Goal: Transaction & Acquisition: Purchase product/service

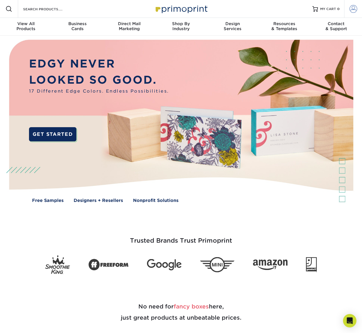
click at [353, 9] on span at bounding box center [353, 9] width 8 height 8
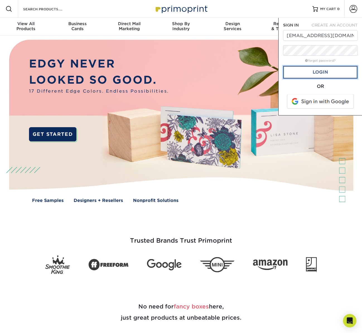
click at [325, 72] on link "Login" at bounding box center [320, 72] width 74 height 13
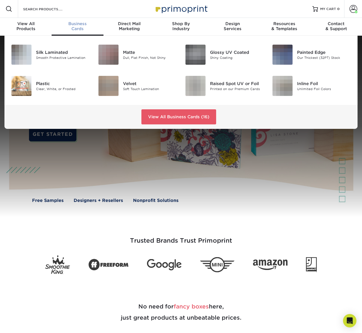
click at [75, 26] on span "Business" at bounding box center [78, 23] width 52 height 5
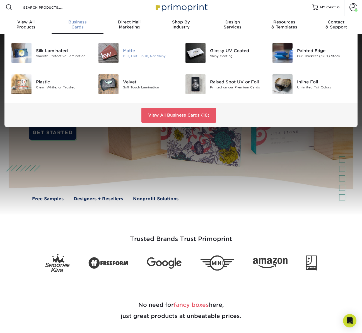
click at [130, 52] on div "Matte" at bounding box center [150, 51] width 54 height 6
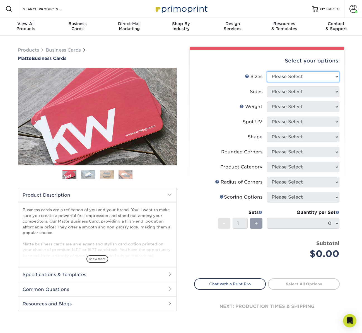
click at [300, 76] on select "Please Select 1.5" x 3.5" - Mini 1.75" x 3.5" - Mini 2" x 2" - Square 2" x 3" -…" at bounding box center [303, 76] width 73 height 11
select select "2.00x3.50"
click at [295, 91] on select "Please Select Print Both Sides Print Front Only" at bounding box center [303, 91] width 73 height 11
select select "13abbda7-1d64-4f25-8bb2-c179b224825d"
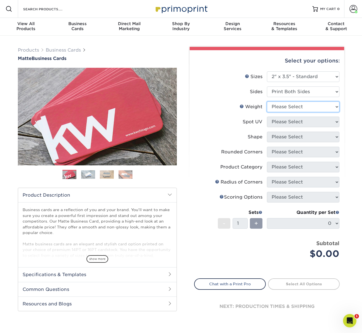
click at [282, 105] on select "Please Select 16PT 14PT" at bounding box center [303, 107] width 73 height 11
select select "16PT"
click at [289, 124] on select "Please Select No Spot UV Front and Back (Both Sides) Front Only Back Only" at bounding box center [303, 122] width 73 height 11
select select "3"
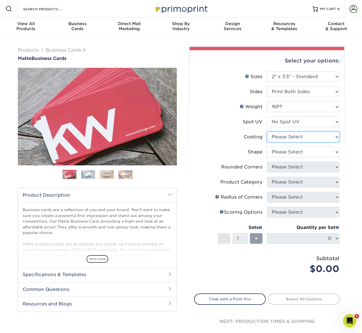
click at [285, 136] on select at bounding box center [303, 137] width 73 height 11
select select "121bb7b5-3b4d-429f-bd8d-bbf80e953313"
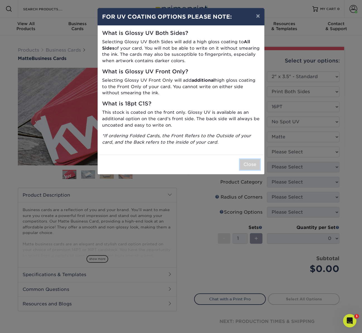
click at [250, 165] on button "Close" at bounding box center [250, 164] width 20 height 11
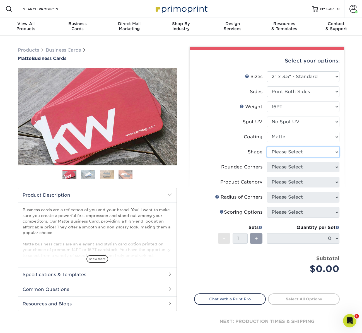
click at [290, 151] on select "Please Select Standard Oval" at bounding box center [303, 152] width 73 height 11
select select "standard"
click at [302, 168] on select "Please Select Yes - Round 2 Corners Yes - Round 4 Corners No" at bounding box center [303, 167] width 73 height 11
select select "0"
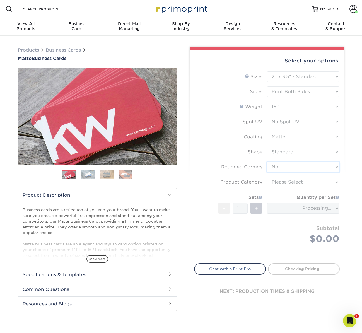
scroll to position [3, 0]
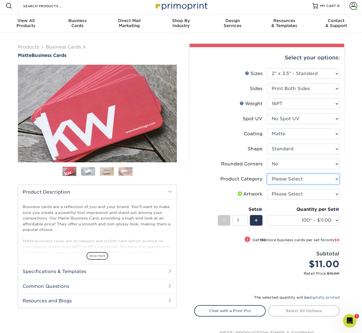
click at [281, 177] on select "Please Select Business Cards" at bounding box center [303, 179] width 73 height 11
select select "3b5148f1-0588-4f88-a218-97bcfdce65c1"
click at [284, 192] on select "Please Select I will upload files I need a design - $100" at bounding box center [303, 194] width 73 height 11
select select "upload"
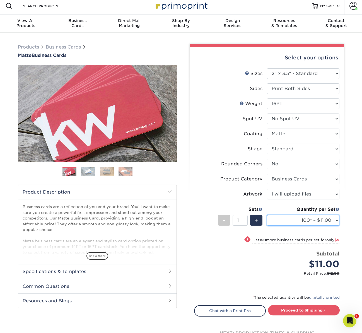
click at [312, 222] on select "100* – $11.00 250* – $20.00 500 – $39.00 1000 – $49.00 2500 – $87.00 5000 – $16…" at bounding box center [303, 220] width 73 height 11
select select "250* – $20.00"
click at [299, 309] on link "Proceed to Shipping" at bounding box center [304, 310] width 72 height 10
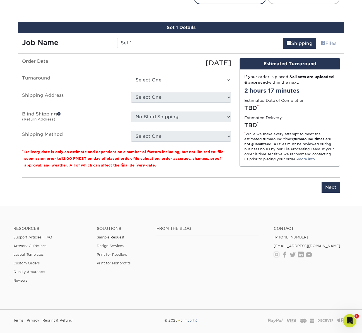
scroll to position [323, 0]
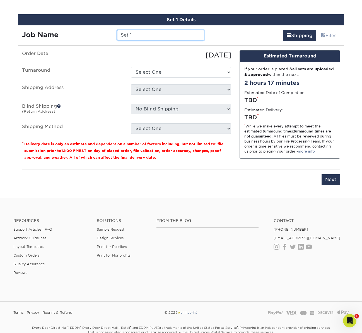
click at [145, 34] on input "Set 1" at bounding box center [160, 35] width 87 height 11
type input "Cedar Spring Premium Cards"
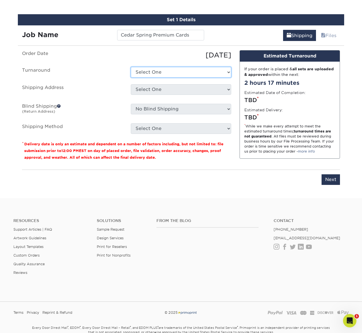
click at [175, 74] on select "Select One 2-4 Business Days 2 Day Next Business Day" at bounding box center [181, 72] width 100 height 11
select select "9fe09f74-13a8-4433-b0c6-7e0e9829344b"
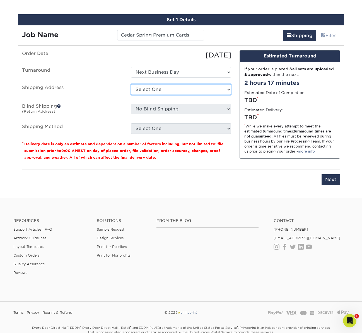
click at [163, 88] on select "Select One Bluestem Ecological Services Carbon Freckle - Nicolai Road Cindy Muc…" at bounding box center [181, 89] width 100 height 11
select select "180413"
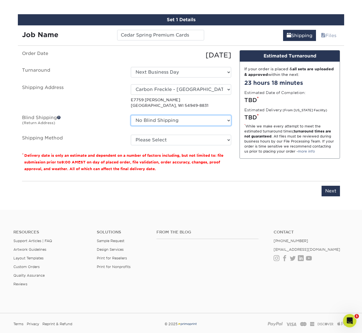
click at [161, 120] on select "No Blind Shipping Bluestem Ecological Services Carbon Freckle - Nicolai Road Ci…" at bounding box center [181, 120] width 100 height 11
select select "180413"
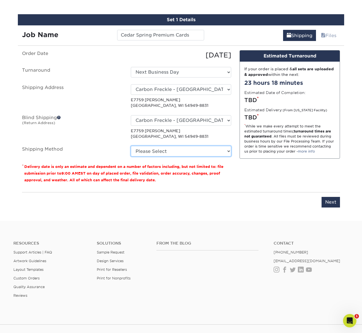
click at [154, 151] on select "Please Select Ground Shipping (+$7.84) 3 Day Shipping Service (+$26.70) 2 Day A…" at bounding box center [181, 151] width 100 height 11
select select "03"
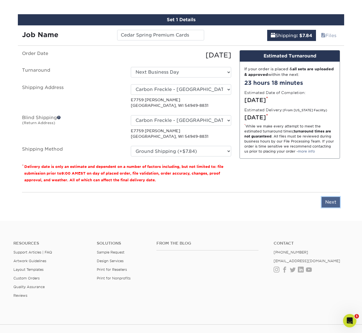
click at [333, 202] on input "Next" at bounding box center [331, 202] width 18 height 11
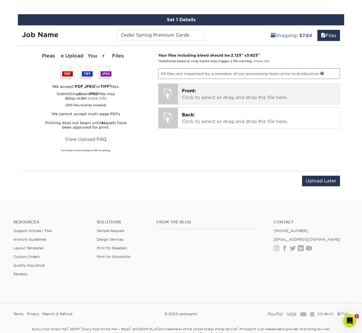
click at [234, 97] on p "Front: Click to select or drag and drop the file here." at bounding box center [259, 94] width 154 height 13
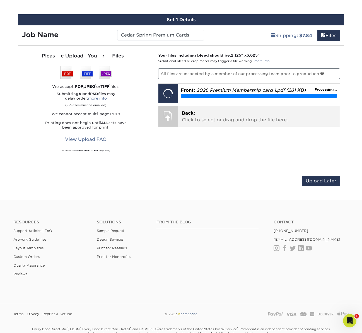
click at [212, 122] on p "Back: Click to select or drag and drop the file here." at bounding box center [259, 116] width 154 height 13
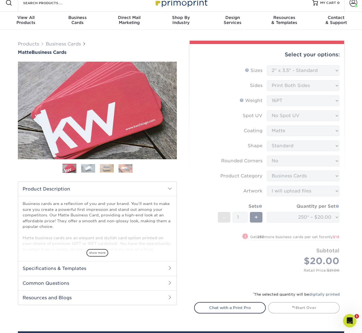
scroll to position [0, 0]
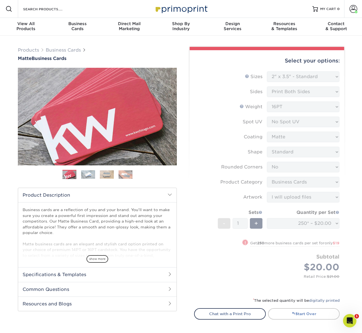
click at [310, 315] on link "Start Over" at bounding box center [304, 313] width 72 height 11
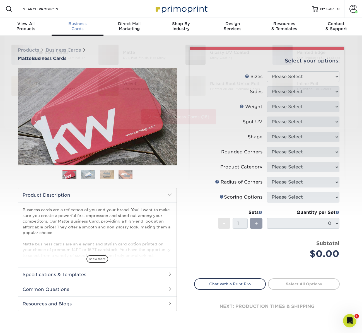
click at [73, 26] on div "Business Cards" at bounding box center [78, 26] width 52 height 10
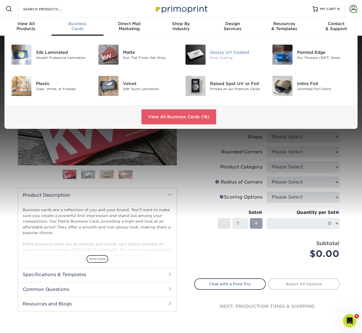
click at [226, 53] on div "Glossy UV Coated" at bounding box center [237, 52] width 54 height 6
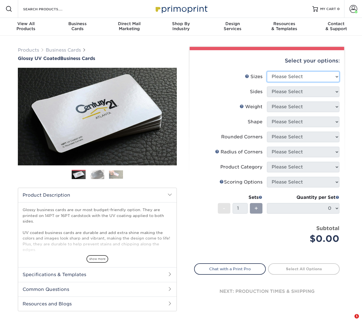
click at [300, 79] on select "Please Select 1.5" x 3.5" - Mini 1.75" x 3.5" - Mini 2" x 2" - Square 2" x 3" -…" at bounding box center [303, 76] width 73 height 11
select select "2.00x3.50"
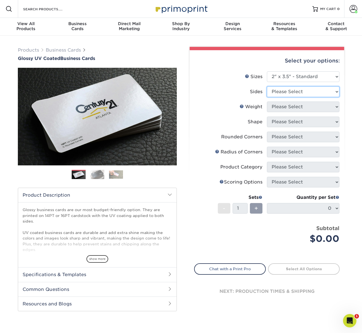
click at [286, 93] on select "Please Select Print Both Sides Print Front Only" at bounding box center [303, 91] width 73 height 11
select select "32d3c223-f82c-492b-b915-ba065a00862f"
click at [286, 107] on select "Please Select 16PT 14PT" at bounding box center [303, 107] width 73 height 11
select select "16PT"
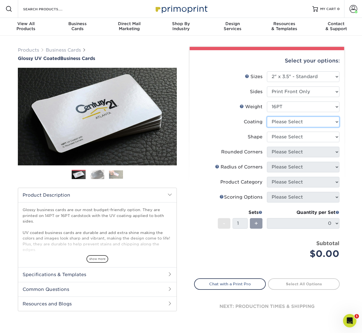
click at [291, 122] on select at bounding box center [303, 122] width 73 height 11
select select "1e8116af-acfc-44b1-83dc-8181aa338834"
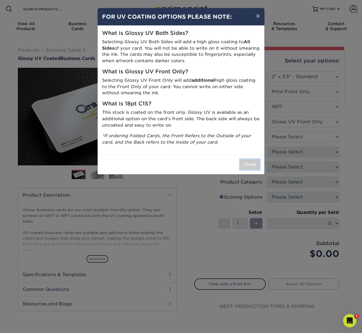
click at [253, 163] on button "Close" at bounding box center [250, 164] width 20 height 11
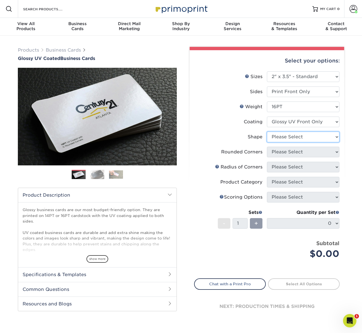
click at [292, 137] on select "Please Select Standard" at bounding box center [303, 137] width 73 height 11
select select "standard"
click at [294, 152] on select "Please Select Yes - Round 2 Corners Yes - Round 4 Corners No" at bounding box center [303, 152] width 73 height 11
select select "0"
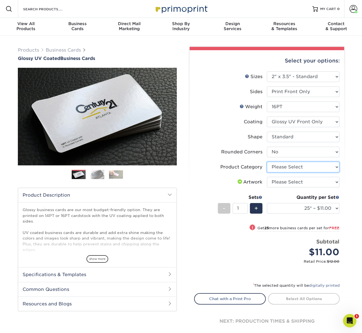
click at [289, 168] on select "Please Select Business Cards" at bounding box center [303, 167] width 73 height 11
select select "3b5148f1-0588-4f88-a218-97bcfdce65c1"
click at [286, 182] on select "Please Select I will upload files I need a design - $100" at bounding box center [303, 182] width 73 height 11
select select "upload"
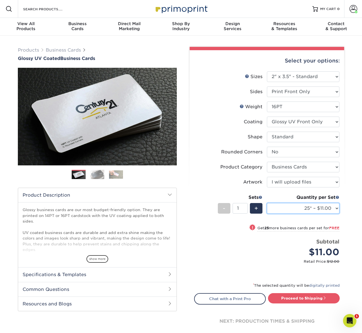
click at [302, 208] on select "25* – $11.00 50* – $11.00 100* – $11.00 250* – $20.00 500 – $39.00 1000 – $49.0…" at bounding box center [303, 208] width 73 height 11
select select "250* – $20.00"
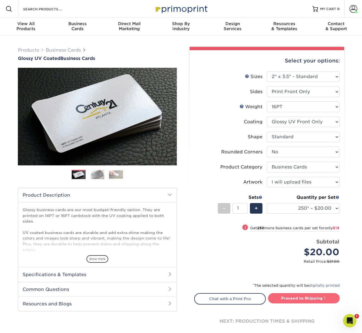
click at [300, 298] on link "Proceed to Shipping" at bounding box center [304, 298] width 72 height 10
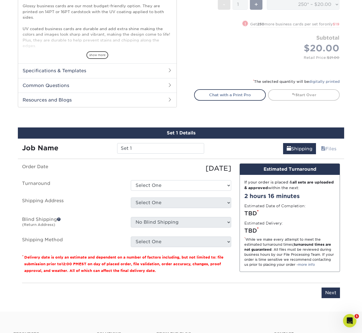
scroll to position [308, 0]
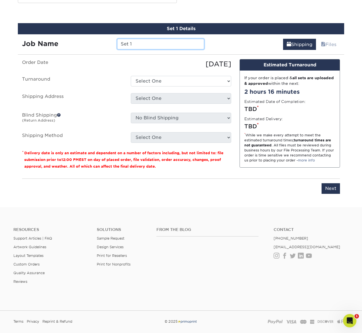
click at [145, 44] on input "Set 1" at bounding box center [160, 44] width 87 height 11
type input "Cedar Springs Premium Membership"
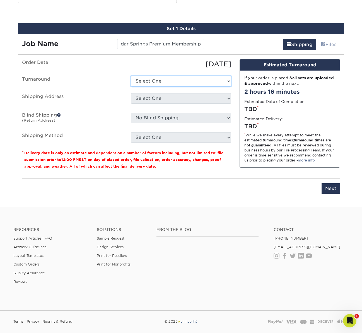
click at [156, 83] on select "Select One 2-4 Business Days 2 Day Next Business Day" at bounding box center [181, 81] width 100 height 11
select select "44f889af-79dd-4309-9647-e57e56c4941c"
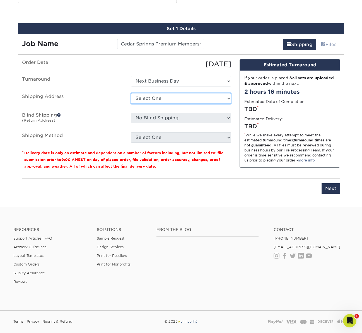
click at [161, 98] on select "Select One Bluestem Ecological Services Carbon Freckle - Nicolai Road Cindy Muc…" at bounding box center [181, 98] width 100 height 11
select select "180413"
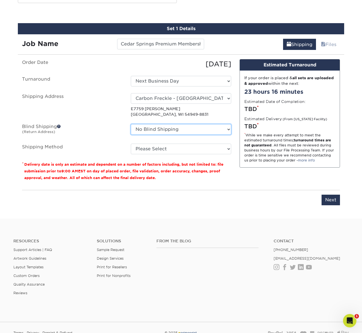
click at [160, 130] on select "No Blind Shipping Bluestem Ecological Services Carbon Freckle - Nicolai Road Ci…" at bounding box center [181, 129] width 100 height 11
select select "180413"
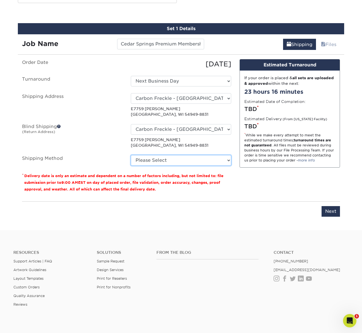
click at [163, 158] on select "Please Select Ground Shipping (+$7.84) 3 Day Shipping Service (+$26.70) 2 Day A…" at bounding box center [181, 160] width 100 height 11
select select "03"
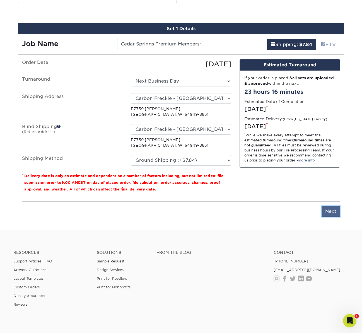
click at [332, 214] on input "Next" at bounding box center [331, 211] width 18 height 11
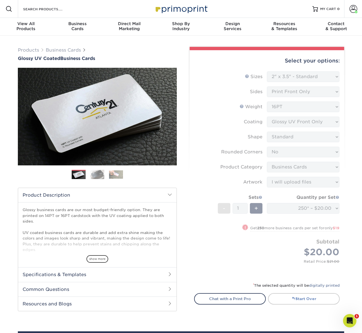
click at [314, 300] on link "Start Over" at bounding box center [304, 298] width 72 height 11
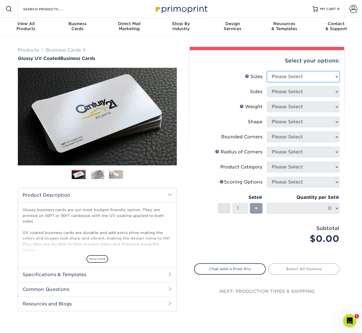
click at [290, 79] on select "Please Select 1.5" x 3.5" - Mini 1.75" x 3.5" - Mini 2" x 2" - Square 2" x 3" -…" at bounding box center [303, 76] width 73 height 11
select select "2.00x3.50"
click at [288, 90] on select "Please Select Print Both Sides Print Front Only" at bounding box center [303, 91] width 73 height 11
select select "13abbda7-1d64-4f25-8bb2-c179b224825d"
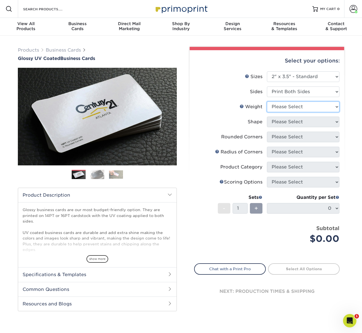
click at [285, 105] on select "Please Select 16PT 14PT" at bounding box center [303, 107] width 73 height 11
select select "16PT"
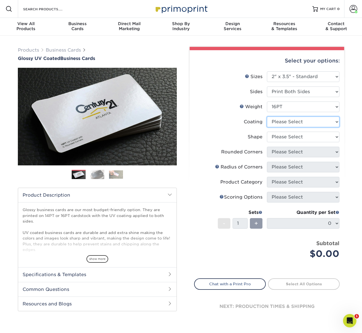
click at [286, 123] on select at bounding box center [303, 122] width 73 height 11
select select "1e8116af-acfc-44b1-83dc-8181aa338834"
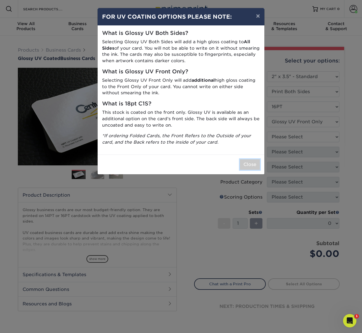
click at [250, 164] on button "Close" at bounding box center [250, 164] width 20 height 11
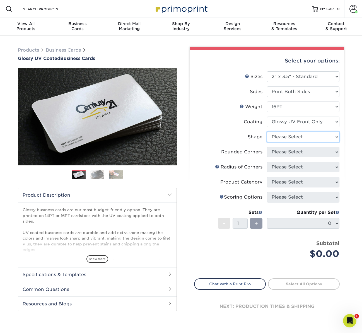
click at [289, 136] on select "Please Select Standard" at bounding box center [303, 137] width 73 height 11
select select "standard"
click at [283, 151] on select "Please Select Yes - Round 2 Corners Yes - Round 4 Corners No" at bounding box center [303, 152] width 73 height 11
select select "0"
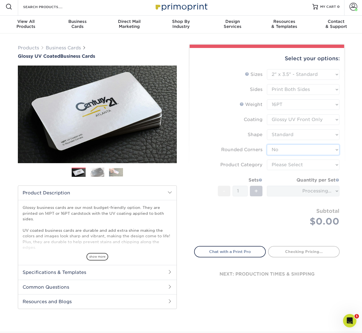
scroll to position [3, 0]
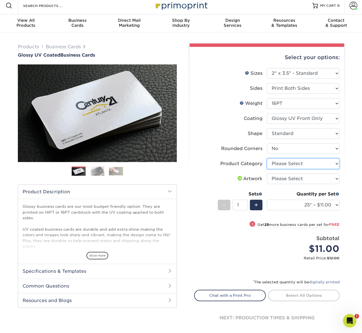
click at [277, 164] on select "Please Select Business Cards" at bounding box center [303, 163] width 73 height 11
select select "3b5148f1-0588-4f88-a218-97bcfdce65c1"
click at [285, 179] on select "Please Select I will upload files I need a design - $100" at bounding box center [303, 178] width 73 height 11
select select "upload"
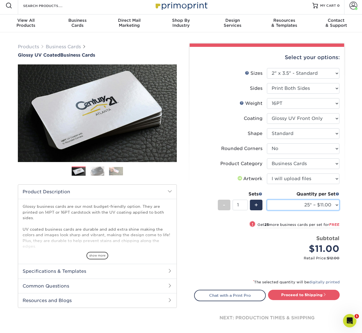
click at [315, 204] on select "25* – $11.00 50* – $11.00 100* – $11.00 250* – $20.00 500 – $39.00 1000 – $49.0…" at bounding box center [303, 205] width 73 height 11
select select "250* – $20.00"
click at [302, 293] on link "Proceed to Shipping" at bounding box center [304, 295] width 72 height 10
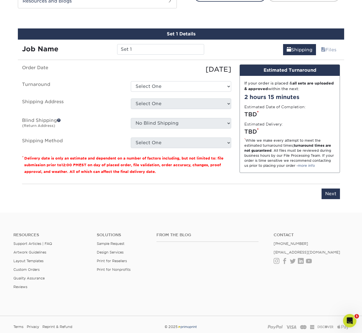
scroll to position [308, 0]
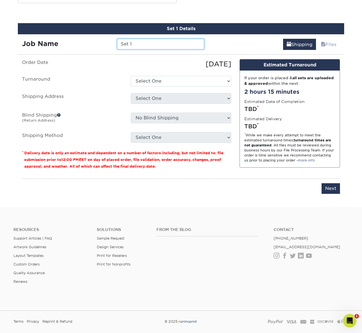
click at [140, 46] on input "Set 1" at bounding box center [160, 44] width 87 height 11
type input "Cedar Springs Premium Membership"
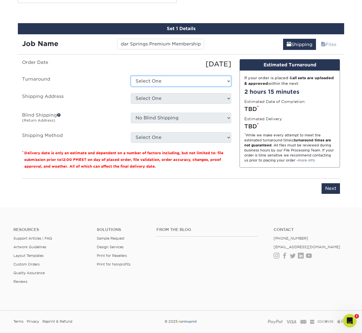
click at [170, 81] on select "Select One 2-4 Business Days 2 Day Next Business Day" at bounding box center [181, 81] width 100 height 11
select select "d3ad67fe-66e2-42ca-a9b8-9bbbad4ad905"
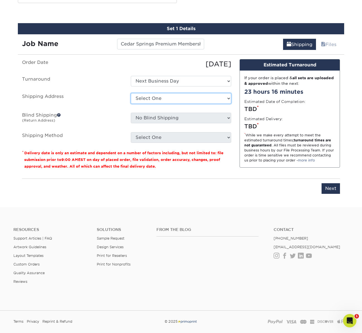
click at [163, 99] on select "Select One Bluestem Ecological Services Carbon Freckle - Nicolai Road Cindy Muc…" at bounding box center [181, 98] width 100 height 11
select select "180413"
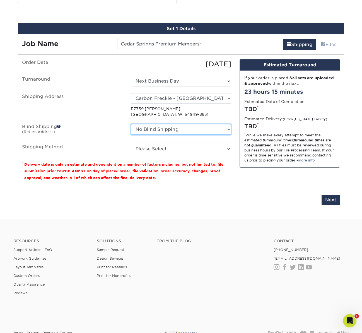
click at [173, 131] on select "No Blind Shipping Bluestem Ecological Services Carbon Freckle - Nicolai Road Ci…" at bounding box center [181, 129] width 100 height 11
select select "180413"
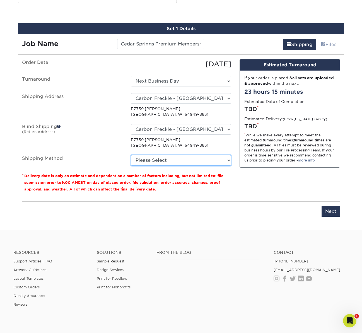
click at [162, 161] on select "Please Select Ground Shipping (+$7.84) 3 Day Shipping Service (+$26.70) 2 Day A…" at bounding box center [181, 160] width 100 height 11
select select "03"
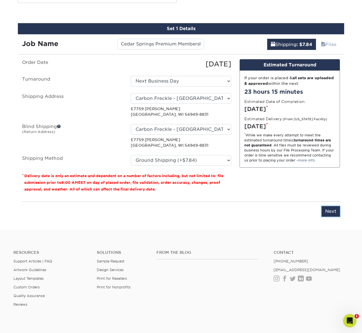
click at [332, 212] on input "Next" at bounding box center [331, 211] width 18 height 11
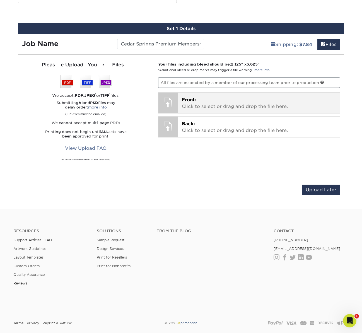
click at [220, 107] on p "Front: Click to select or drag and drop the file here." at bounding box center [259, 103] width 154 height 13
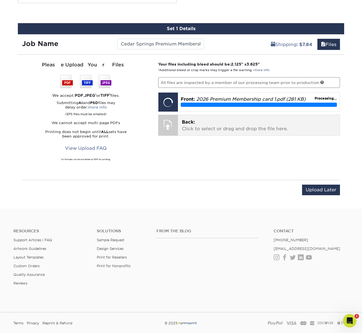
click at [210, 127] on p "Back: Click to select or drag and drop the file here." at bounding box center [259, 125] width 154 height 13
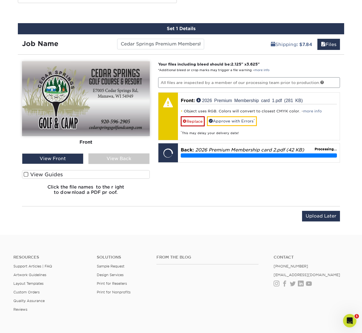
click at [119, 157] on div "View Back" at bounding box center [118, 158] width 61 height 11
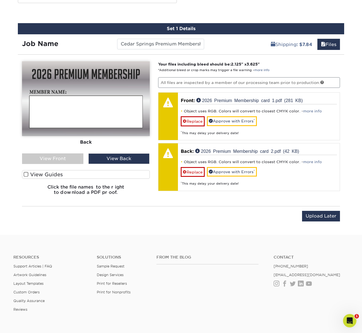
click at [49, 158] on div "View Front" at bounding box center [52, 158] width 61 height 11
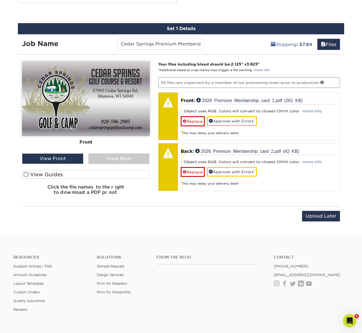
scroll to position [310, 0]
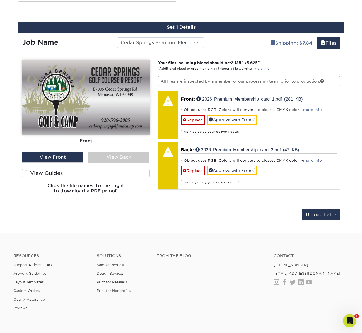
click at [118, 158] on div "View Back" at bounding box center [118, 157] width 61 height 11
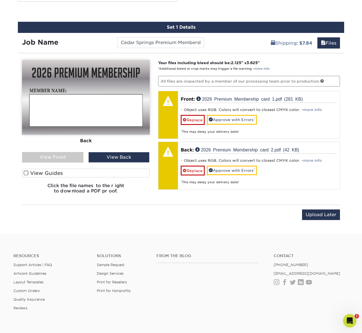
drag, startPoint x: 66, startPoint y: 158, endPoint x: 61, endPoint y: 159, distance: 5.1
click at [66, 158] on div "View Front" at bounding box center [52, 157] width 61 height 11
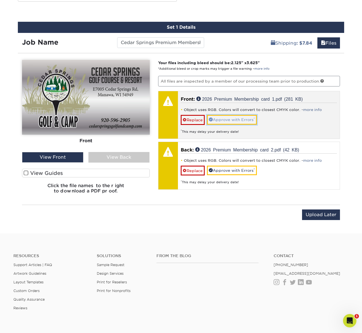
click at [238, 120] on link "Approve with Errors *" at bounding box center [232, 119] width 50 height 9
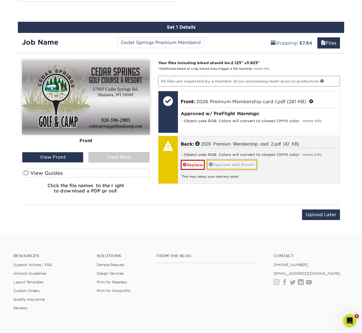
click at [241, 165] on link "Approve with Errors *" at bounding box center [232, 164] width 50 height 9
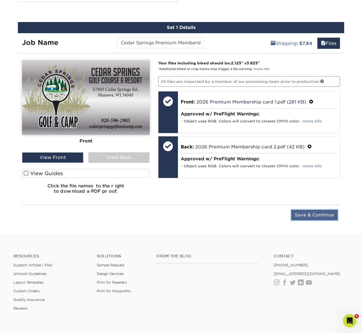
click at [319, 214] on input "Save & Continue" at bounding box center [314, 215] width 47 height 11
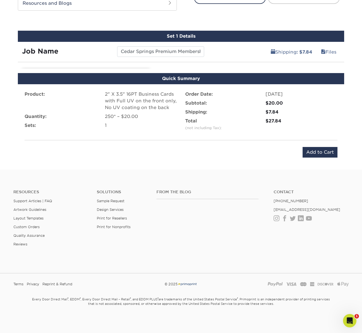
scroll to position [295, 0]
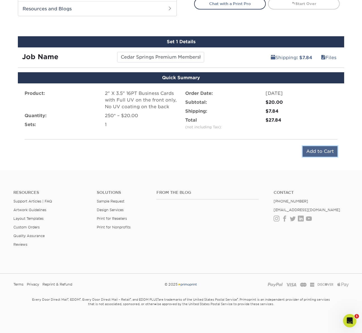
click at [322, 151] on input "Add to Cart" at bounding box center [320, 151] width 35 height 11
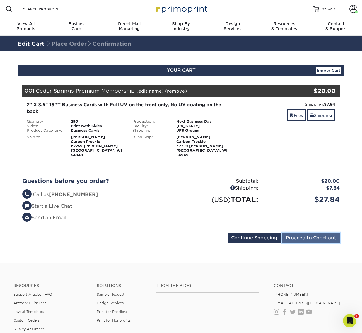
click at [304, 233] on input "Proceed to Checkout" at bounding box center [310, 238] width 57 height 11
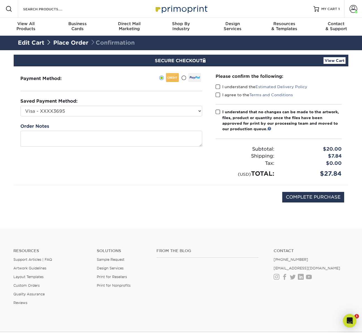
click at [218, 87] on span at bounding box center [218, 86] width 5 height 5
click at [0, 0] on input "I understand the Estimated Delivery Policy" at bounding box center [0, 0] width 0 height 0
click at [219, 95] on span at bounding box center [218, 94] width 5 height 5
click at [0, 0] on input "I agree to the Terms and Conditions" at bounding box center [0, 0] width 0 height 0
drag, startPoint x: 218, startPoint y: 112, endPoint x: 297, endPoint y: 176, distance: 102.1
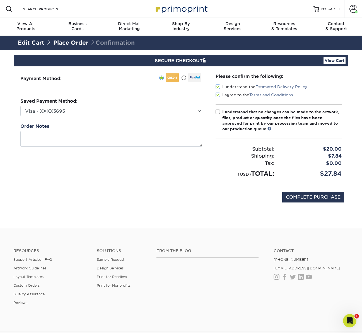
click at [218, 112] on span at bounding box center [218, 111] width 5 height 5
click at [0, 0] on input "I understand that no changes can be made to the artwork, files, product or quan…" at bounding box center [0, 0] width 0 height 0
click at [318, 196] on input "COMPLETE PURCHASE" at bounding box center [313, 197] width 62 height 11
type input "PROCESSING, PLEASE WAIT..."
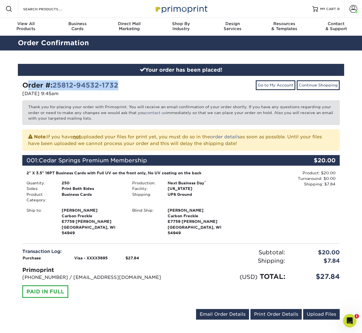
drag, startPoint x: 23, startPoint y: 85, endPoint x: 122, endPoint y: 89, distance: 99.1
click at [127, 84] on div "Order #: 25812-94532-1732" at bounding box center [99, 85] width 155 height 10
copy strong "Order #: 25812-94532-1732"
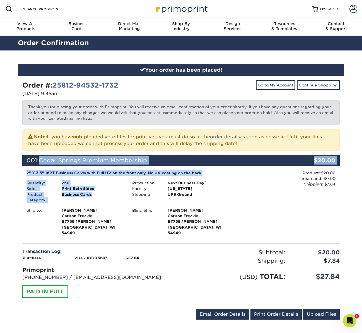
drag, startPoint x: 41, startPoint y: 159, endPoint x: 91, endPoint y: 194, distance: 61.5
click at [93, 194] on div "001: Cedar Springs Premium Membership $20.00 2" X 3.5" 16PT Business Cards with…" at bounding box center [180, 196] width 309 height 82
copy div "Cedar Springs Premium Membership $20.00 2" X 3.5" 16PT Business Cards with Full…"
